Goal: Communication & Community: Answer question/provide support

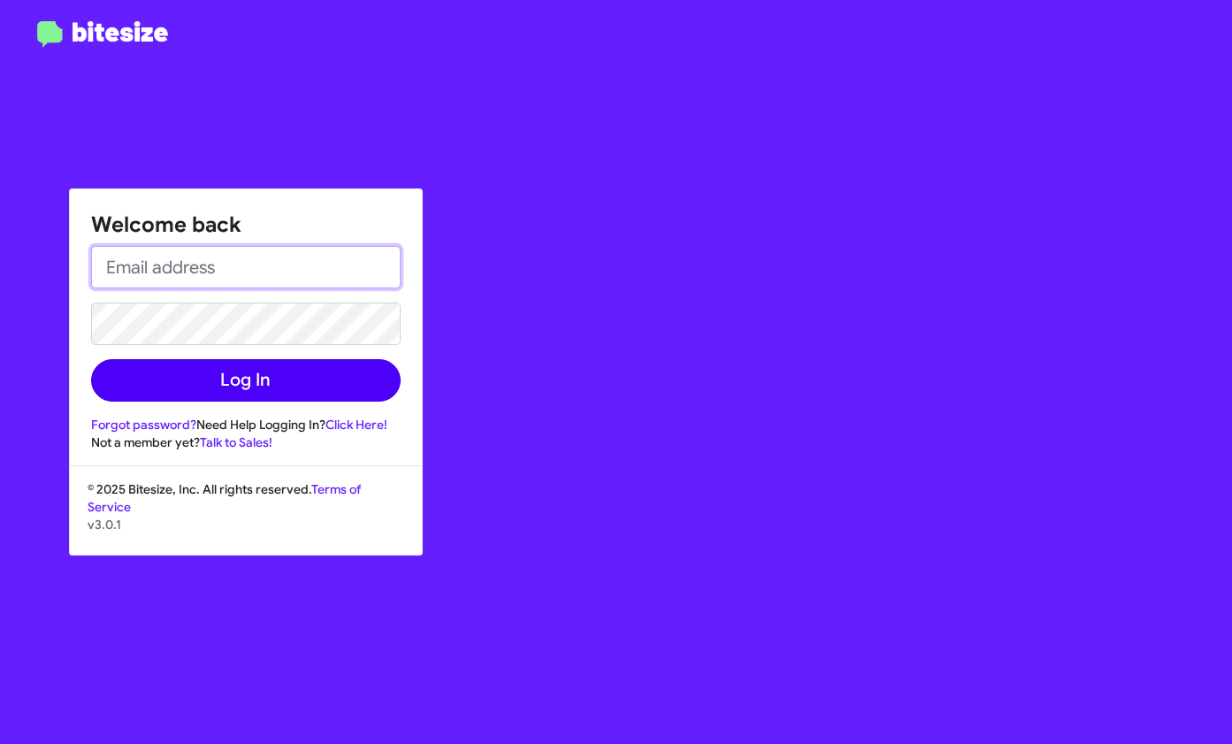
type input "[EMAIL_ADDRESS][DOMAIN_NAME]"
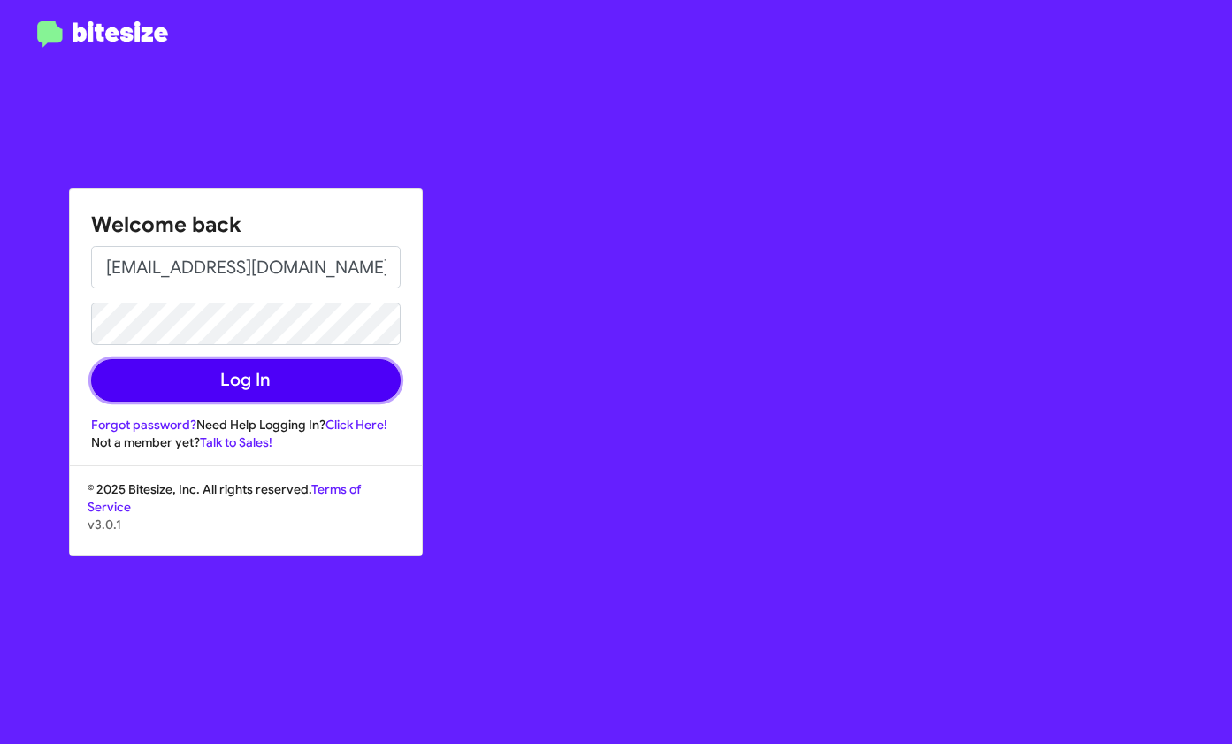
click at [241, 377] on button "Log In" at bounding box center [246, 380] width 310 height 42
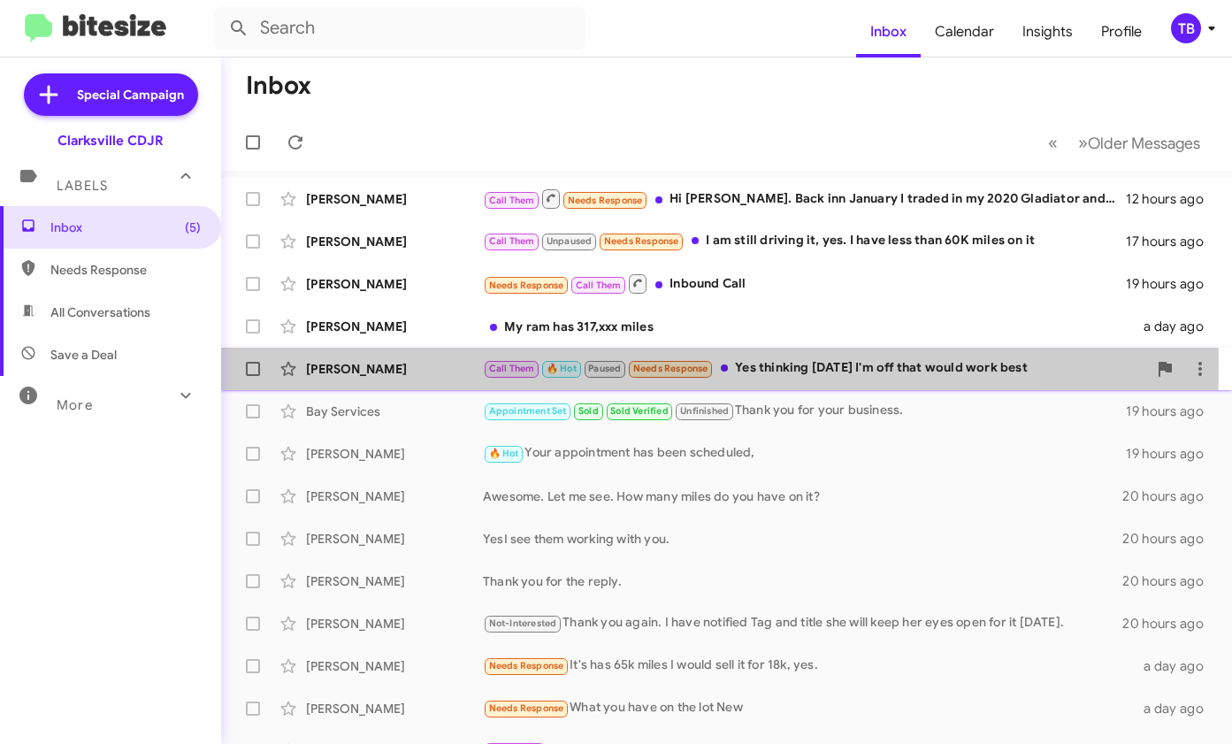
click at [342, 365] on div "[PERSON_NAME]" at bounding box center [394, 369] width 177 height 18
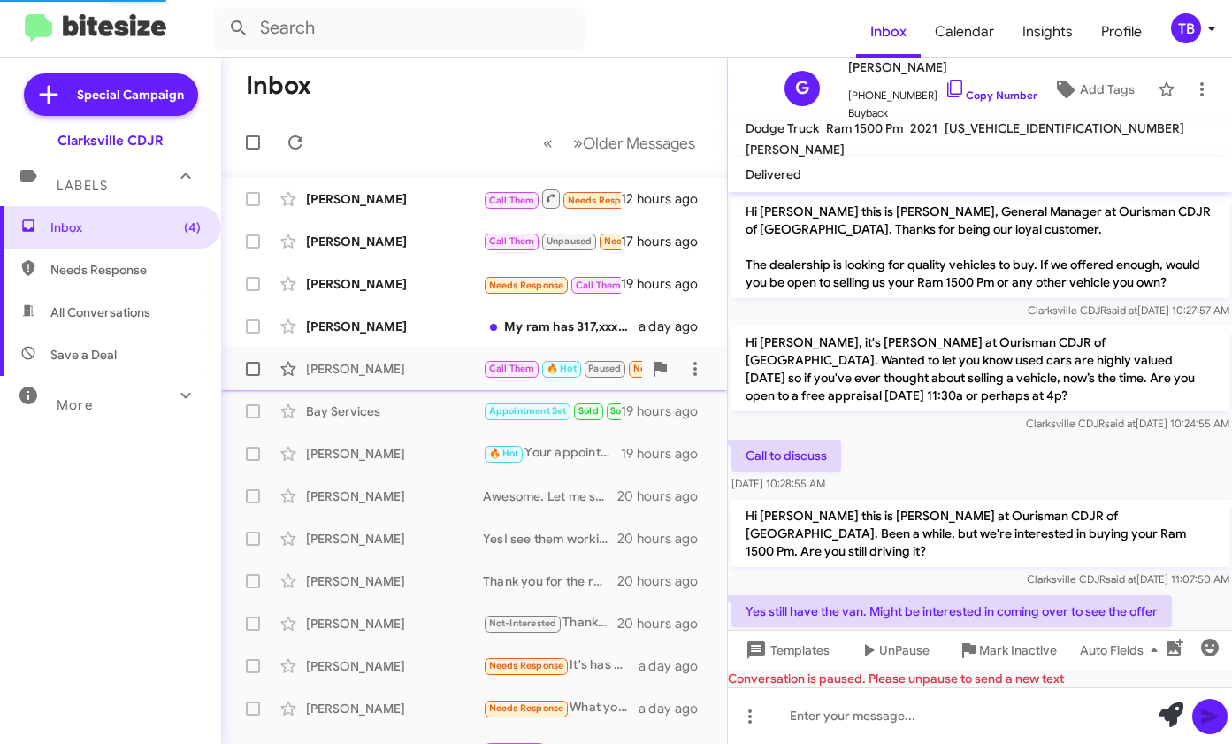
scroll to position [473, 0]
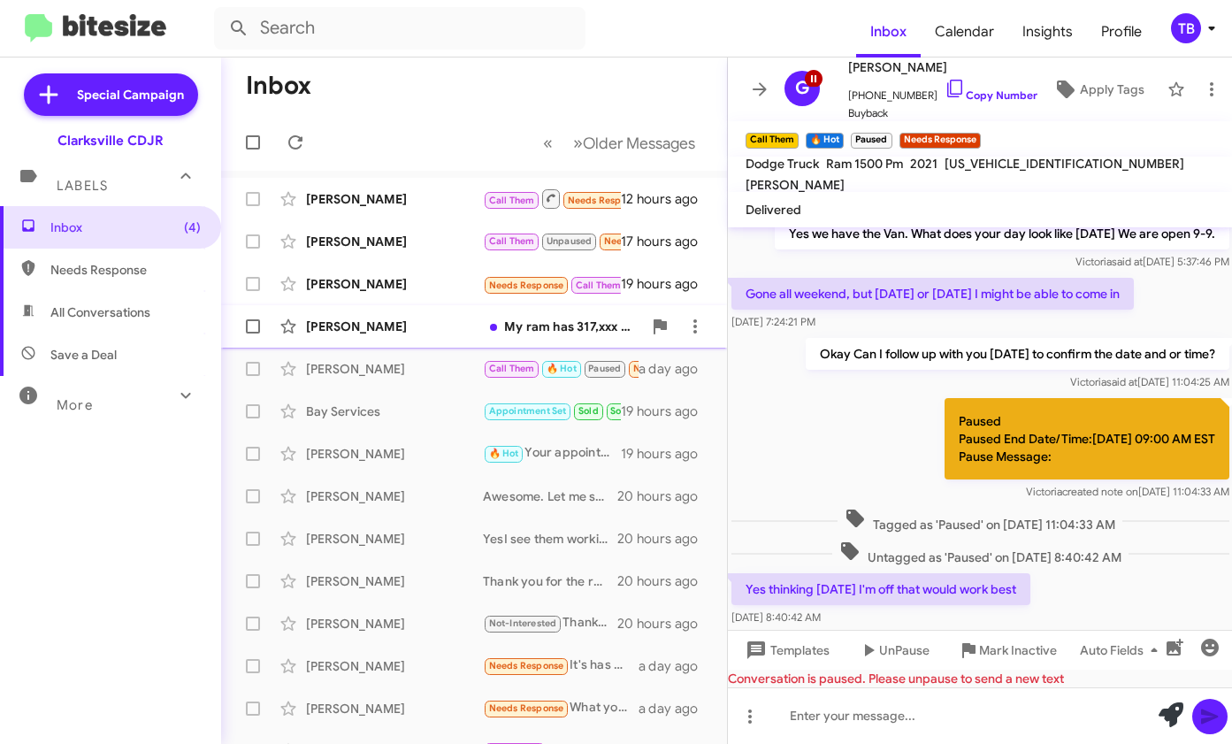
click at [346, 326] on div "[PERSON_NAME]" at bounding box center [394, 326] width 177 height 18
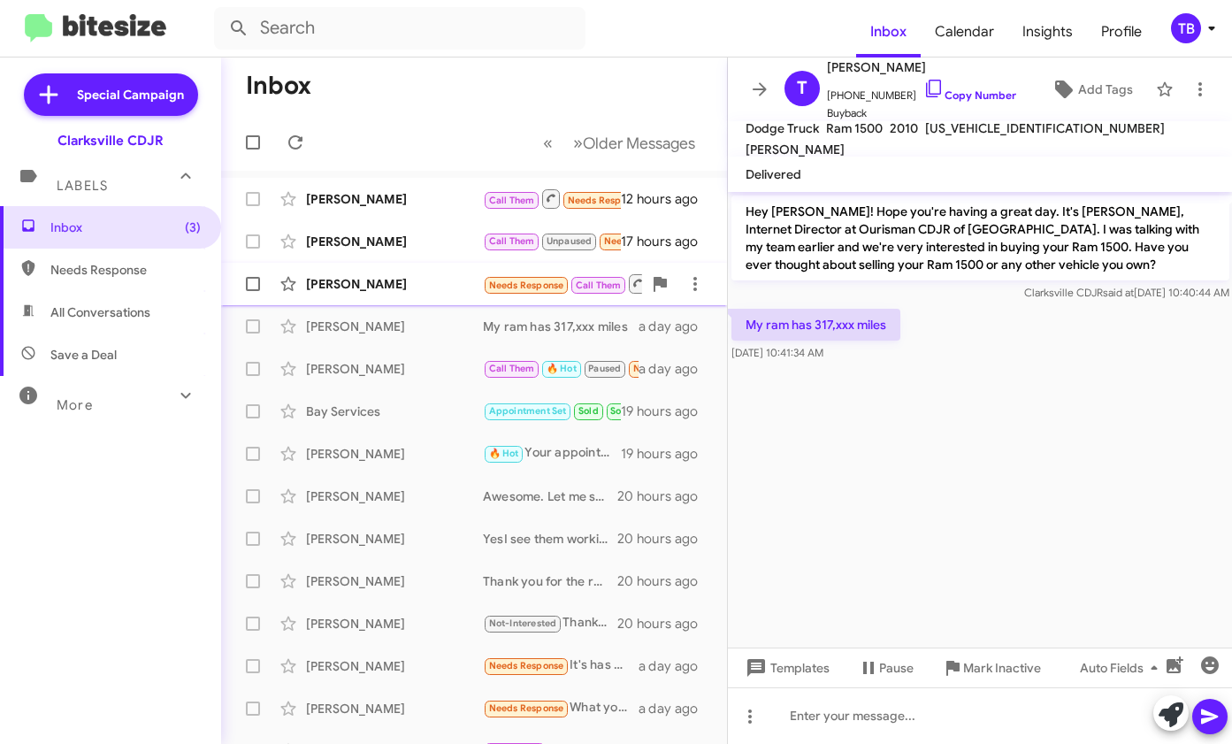
click at [348, 279] on div "[PERSON_NAME]" at bounding box center [394, 284] width 177 height 18
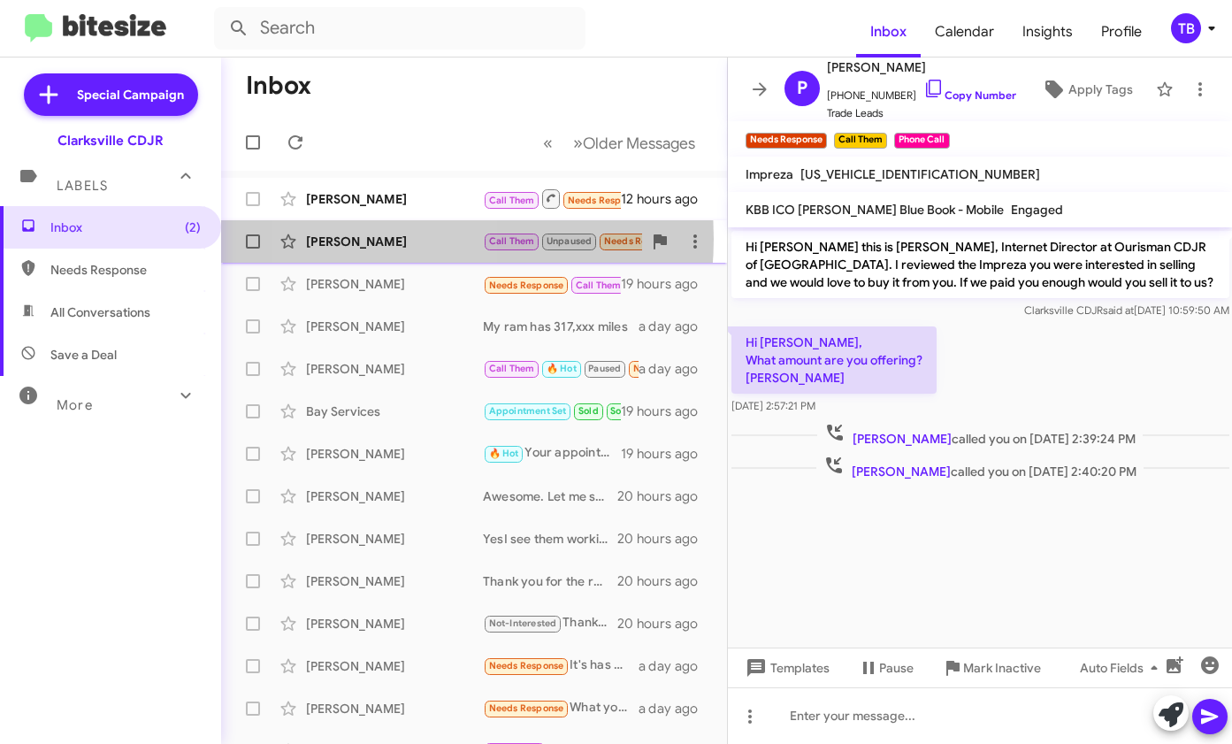
click at [380, 239] on div "[PERSON_NAME]" at bounding box center [394, 242] width 177 height 18
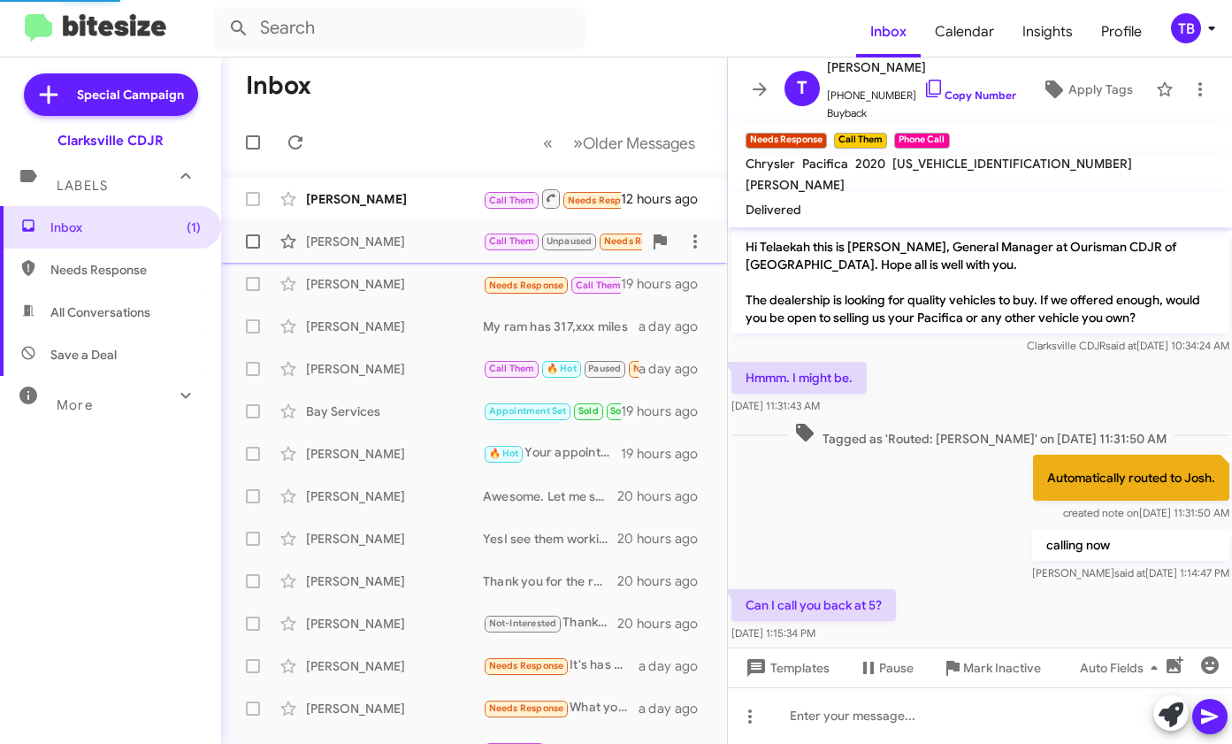
scroll to position [554, 0]
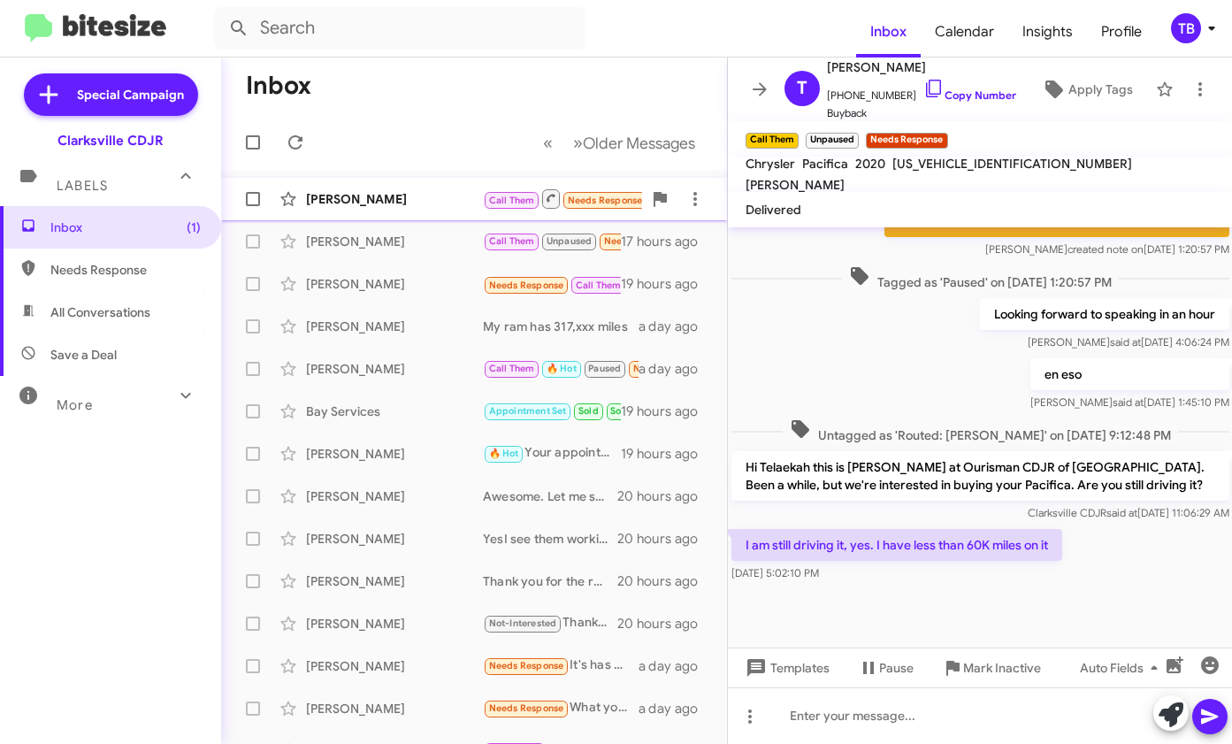
click at [363, 199] on div "[PERSON_NAME]" at bounding box center [394, 199] width 177 height 18
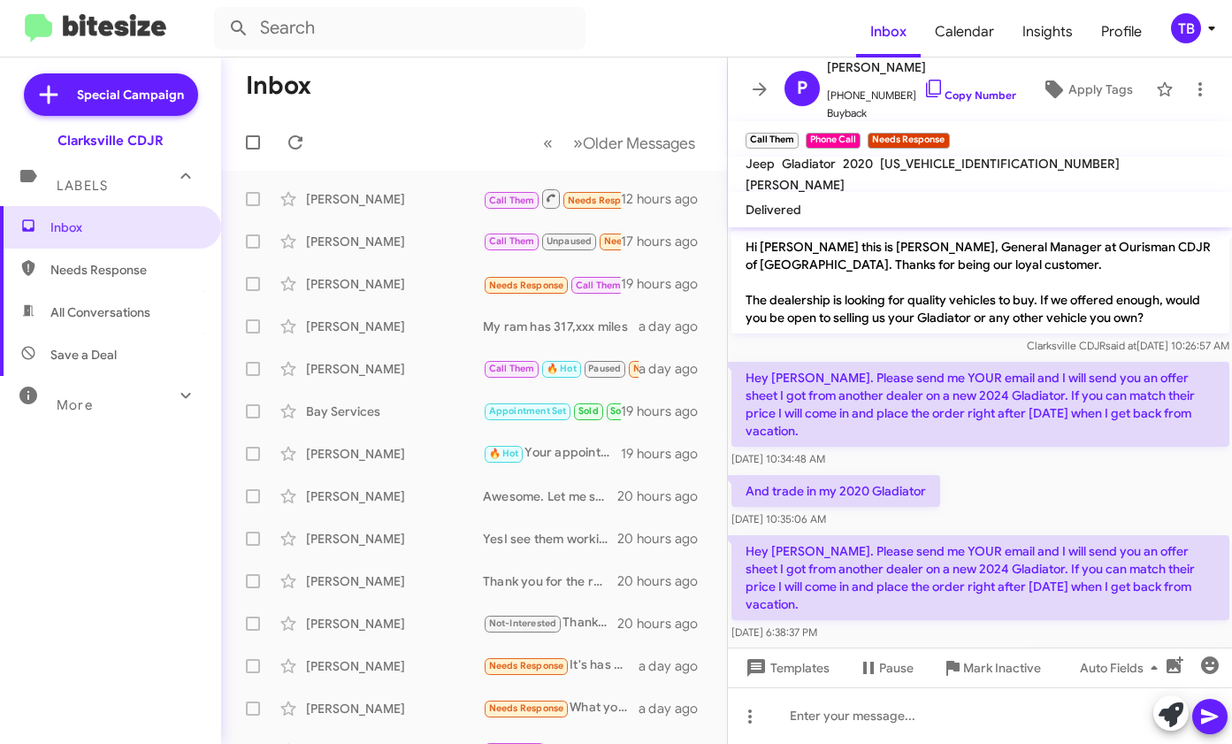
click at [1177, 180] on mat-toolbar "Jeep Gladiator 2020 [US_VEHICLE_IDENTIFICATION_NUMBER] [PERSON_NAME]" at bounding box center [980, 174] width 505 height 35
